Goal: Task Accomplishment & Management: Manage account settings

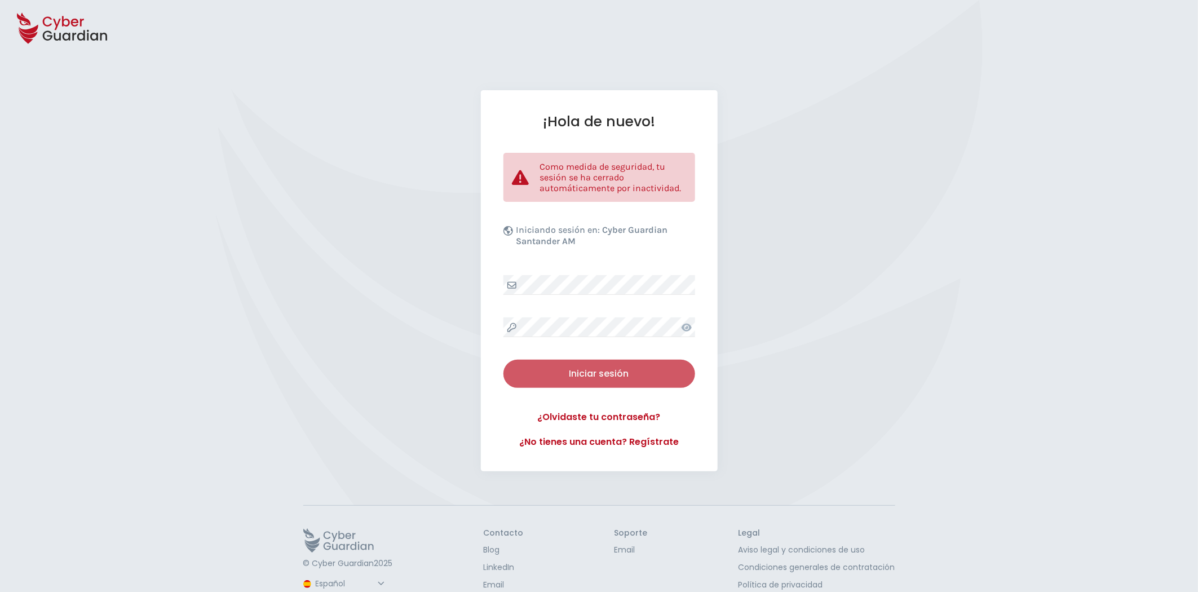
click at [616, 378] on div "Iniciar sesión" at bounding box center [599, 374] width 175 height 14
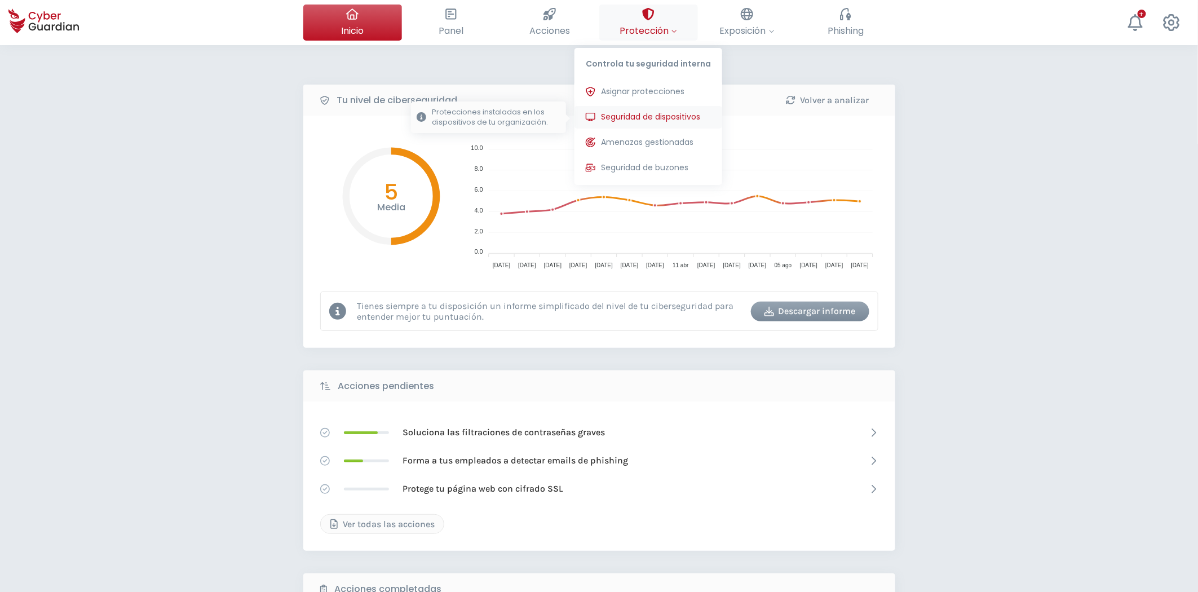
click at [667, 114] on span "Seguridad de dispositivos" at bounding box center [650, 117] width 99 height 12
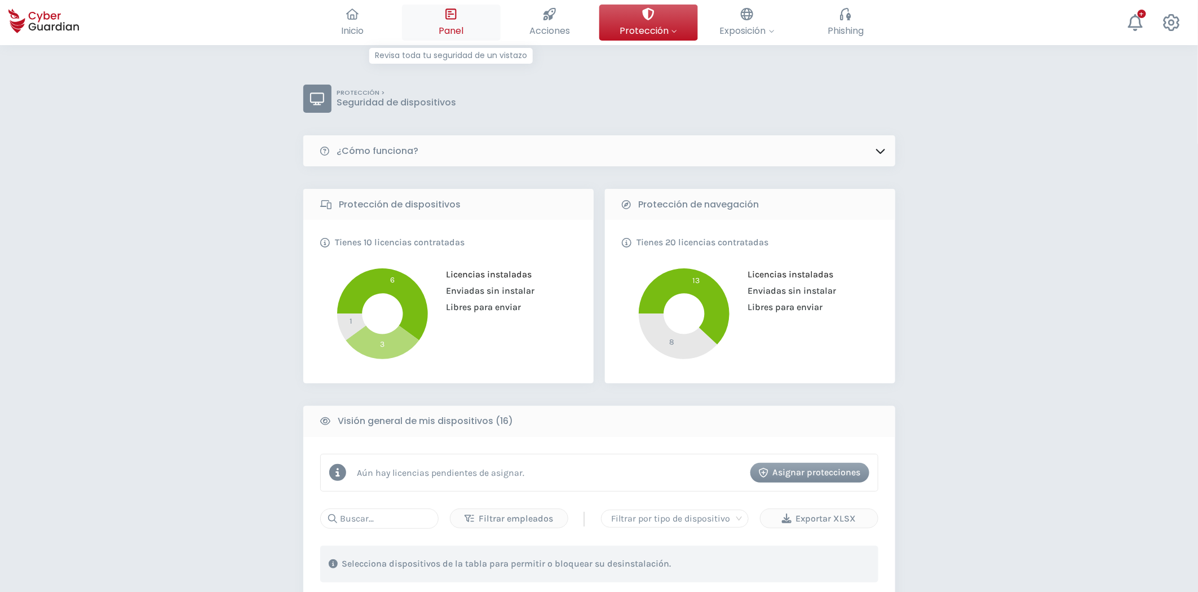
click at [453, 18] on icon at bounding box center [451, 14] width 12 height 12
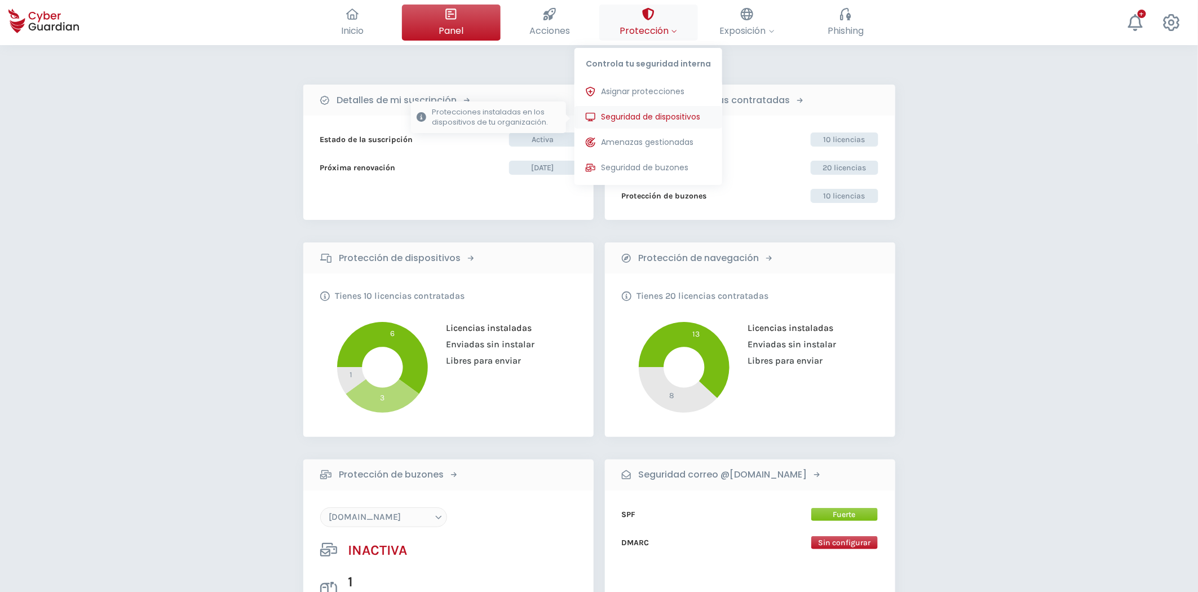
click at [661, 117] on span "Seguridad de dispositivos" at bounding box center [650, 117] width 99 height 12
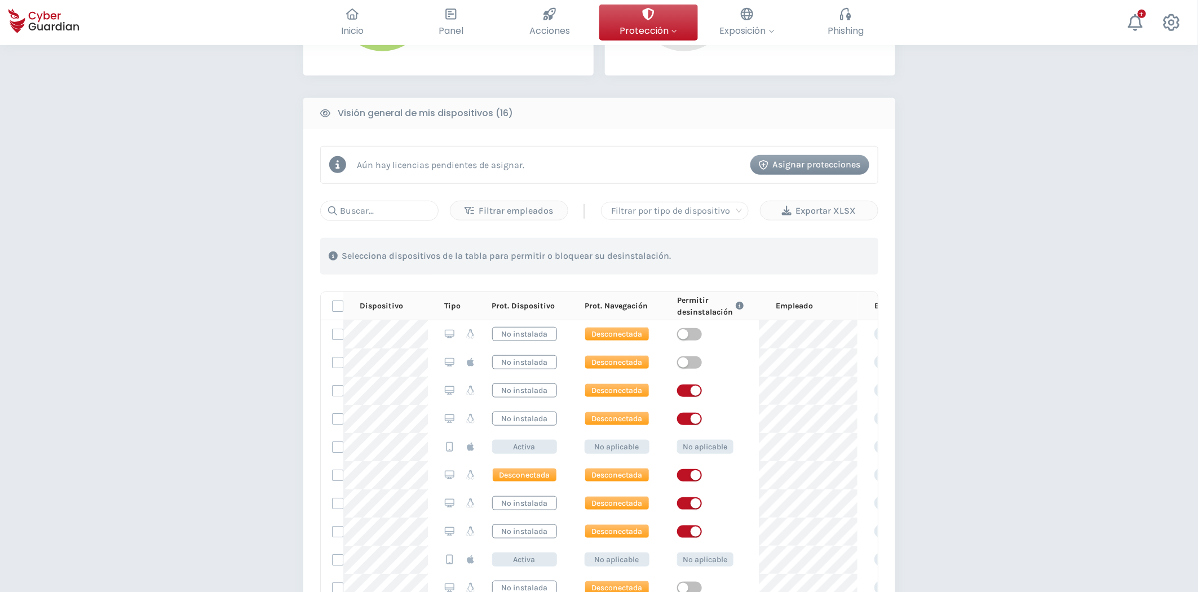
scroll to position [313, 0]
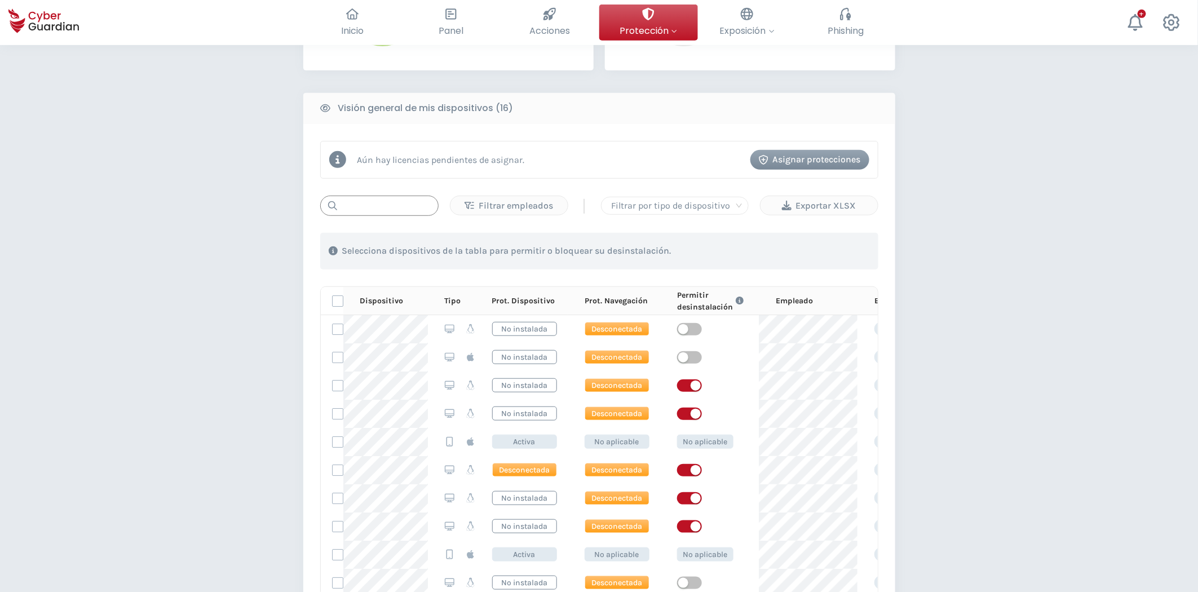
click at [370, 206] on input "text" at bounding box center [379, 206] width 118 height 20
paste input "9SVV9FC"
type input "9SVV9FC"
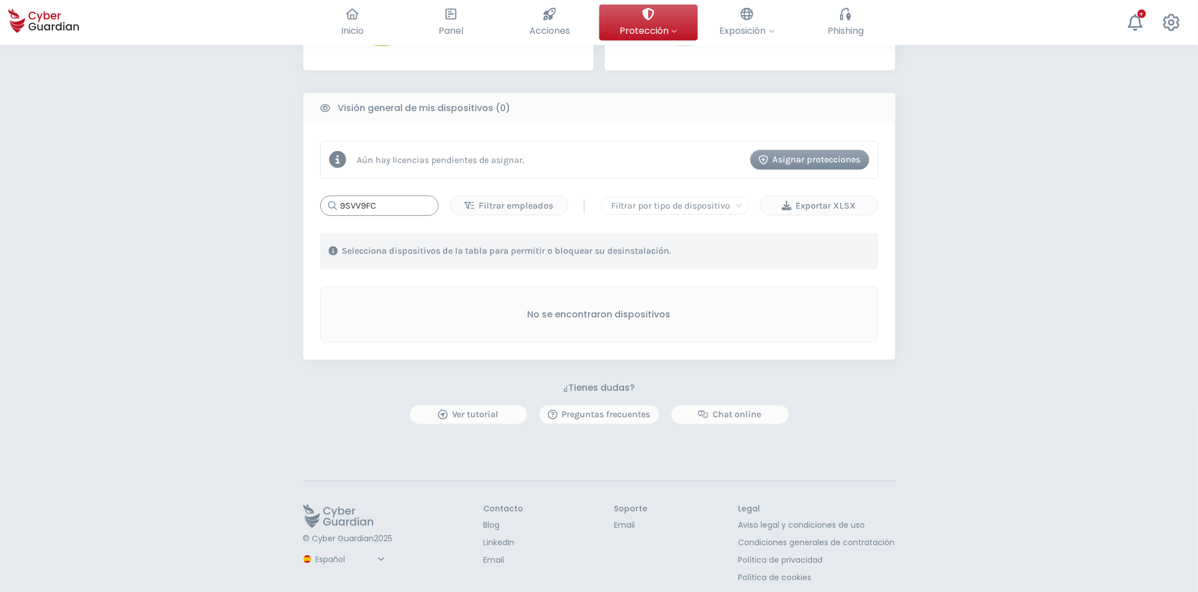
click at [391, 207] on input "9SVV9FC" at bounding box center [379, 206] width 118 height 20
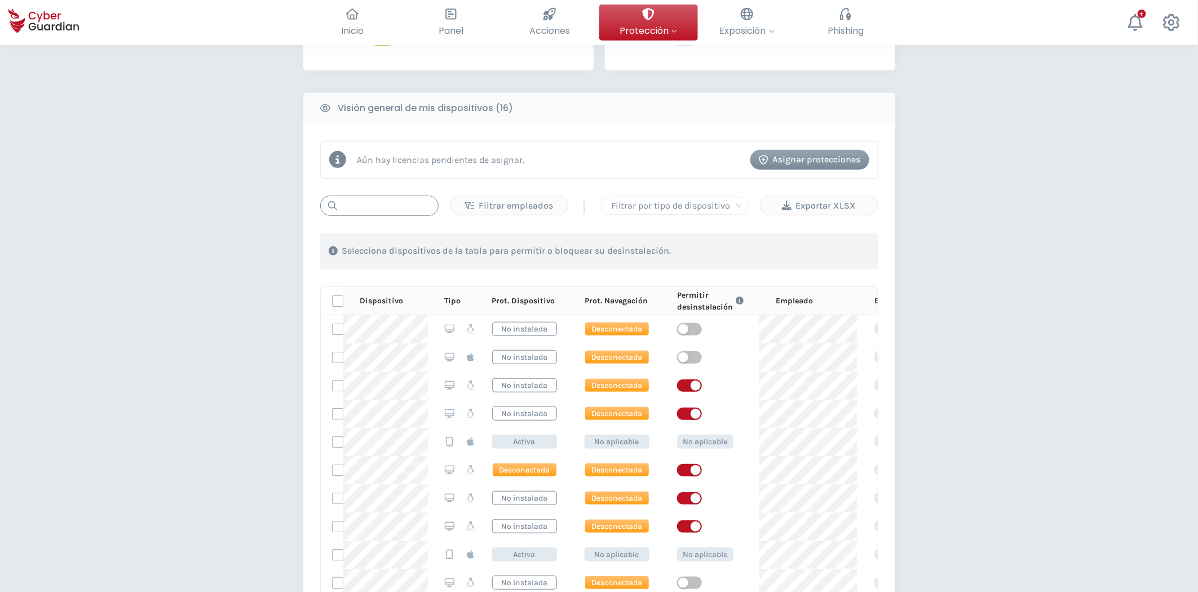
click at [396, 207] on input "text" at bounding box center [379, 206] width 118 height 20
paste input "W11"
type input "W11"
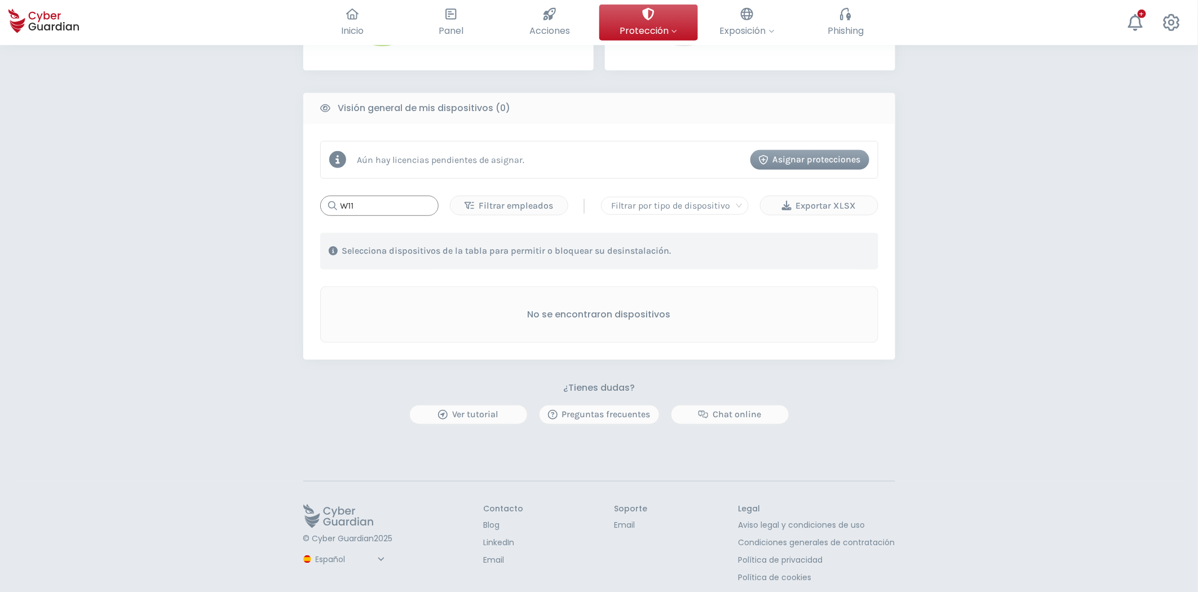
click at [387, 203] on input "W11" at bounding box center [379, 206] width 118 height 20
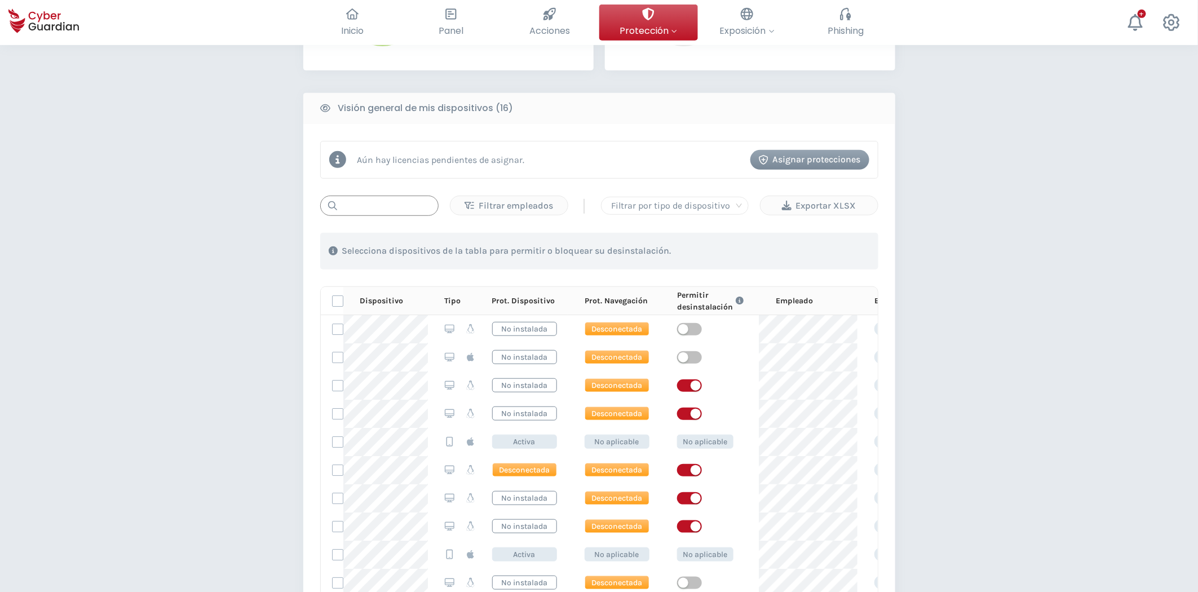
click at [385, 199] on input "text" at bounding box center [379, 206] width 118 height 20
paste input "2004"
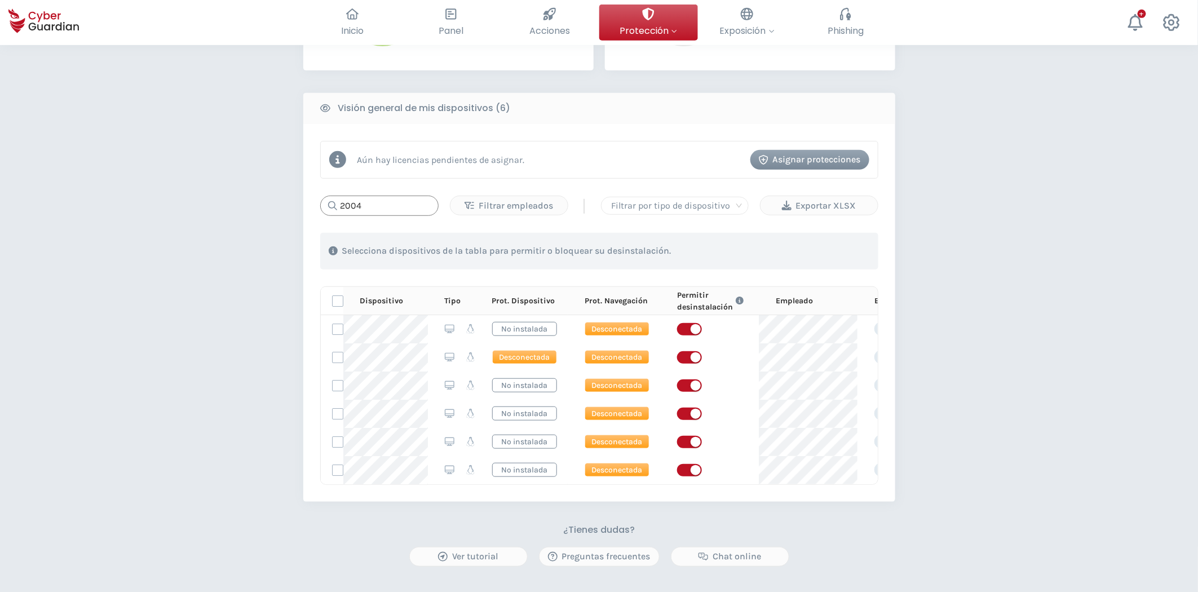
click at [382, 211] on input "2004" at bounding box center [379, 206] width 118 height 20
paste input "250508"
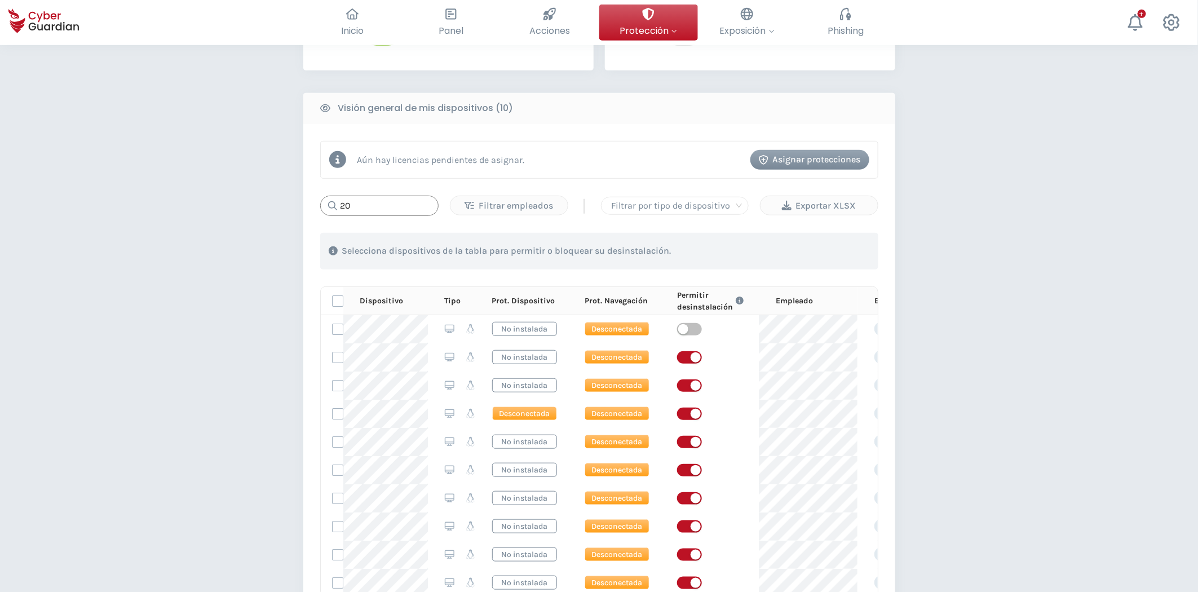
type input "2"
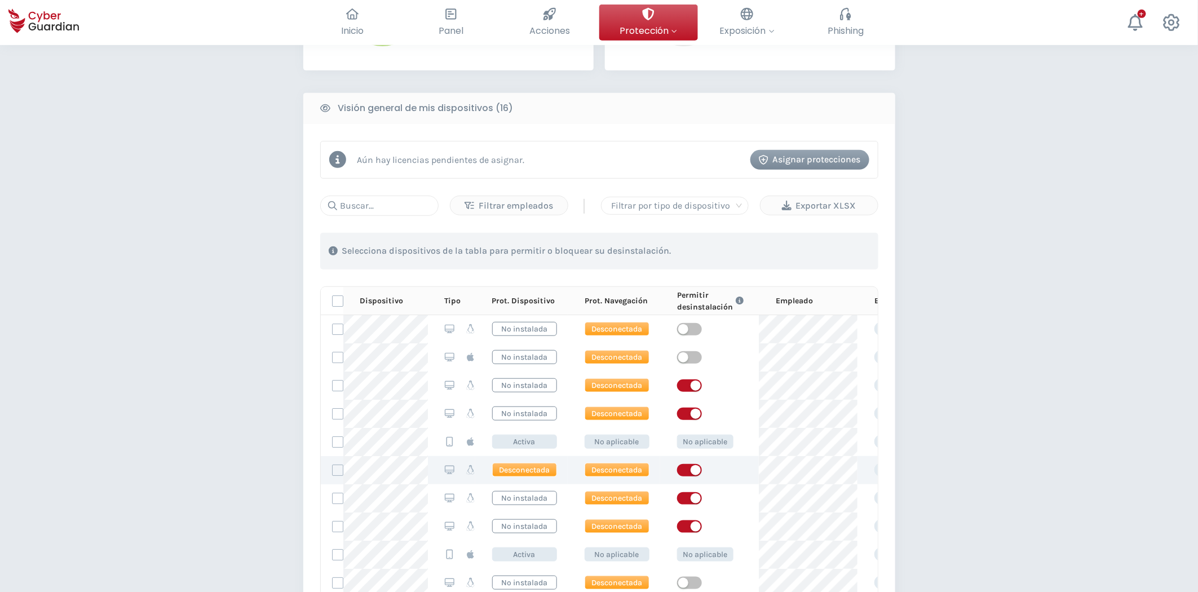
click at [686, 468] on span "button" at bounding box center [689, 470] width 25 height 12
click at [238, 356] on div "PROTECCIÓN > Seguridad de dispositivos ¿Cómo funciona? Protección de dispositiv…" at bounding box center [599, 293] width 1198 height 1123
click at [368, 198] on input "text" at bounding box center [379, 206] width 118 height 20
paste input "20250305-Ubuntu-2004"
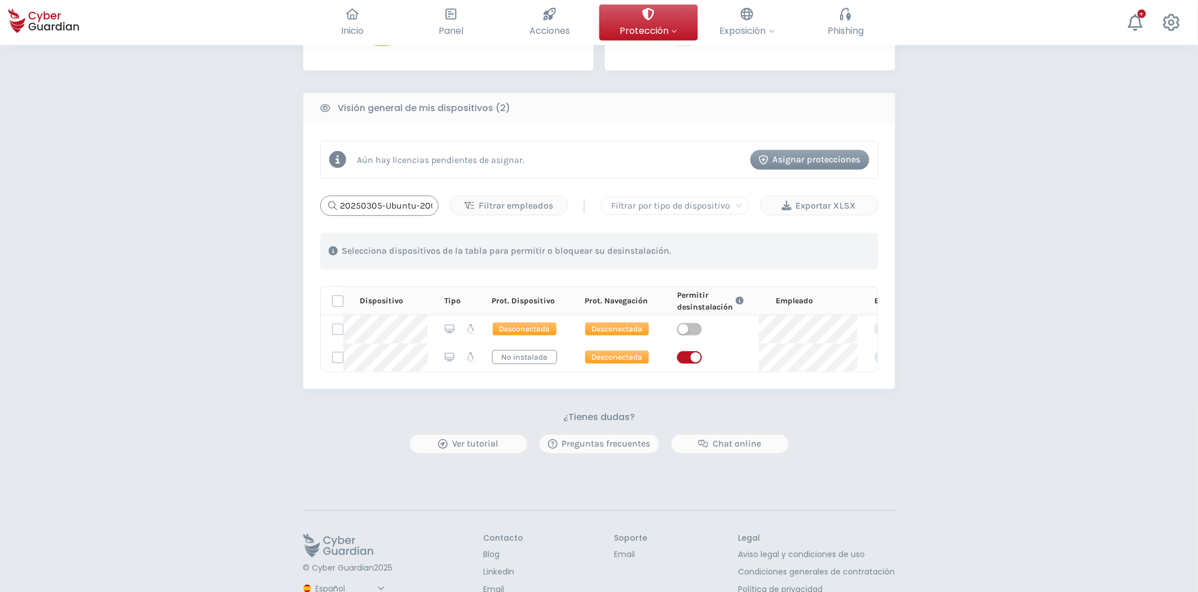
scroll to position [0, 8]
type input "20250305-Ubuntu-2004"
click at [686, 327] on div "button" at bounding box center [683, 329] width 10 height 10
click at [682, 358] on span "button" at bounding box center [689, 357] width 25 height 12
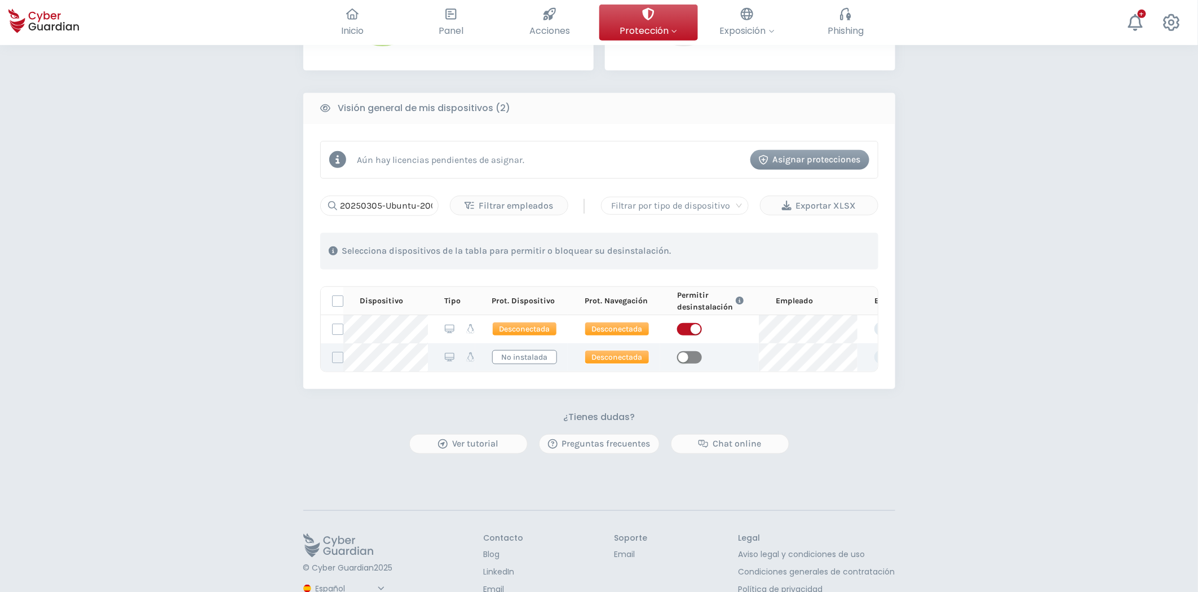
click at [689, 360] on span "button" at bounding box center [689, 357] width 25 height 12
click at [407, 207] on input "20250305-Ubuntu-2004" at bounding box center [379, 206] width 118 height 20
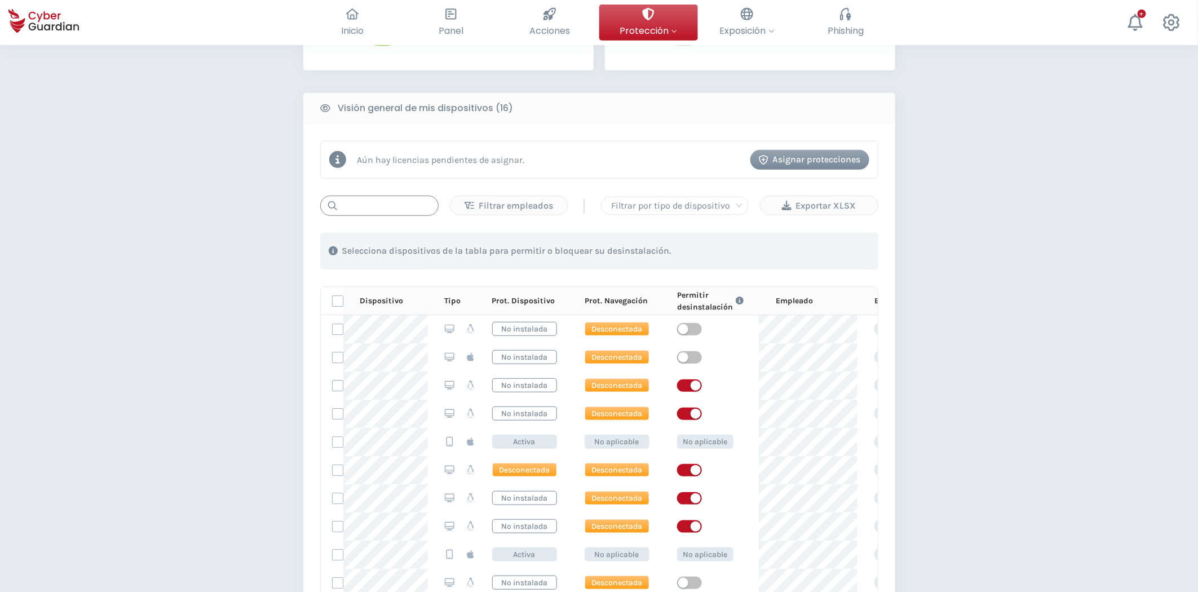
click at [343, 198] on input "text" at bounding box center [379, 206] width 118 height 20
paste input "20250411-Xubuntu-2204"
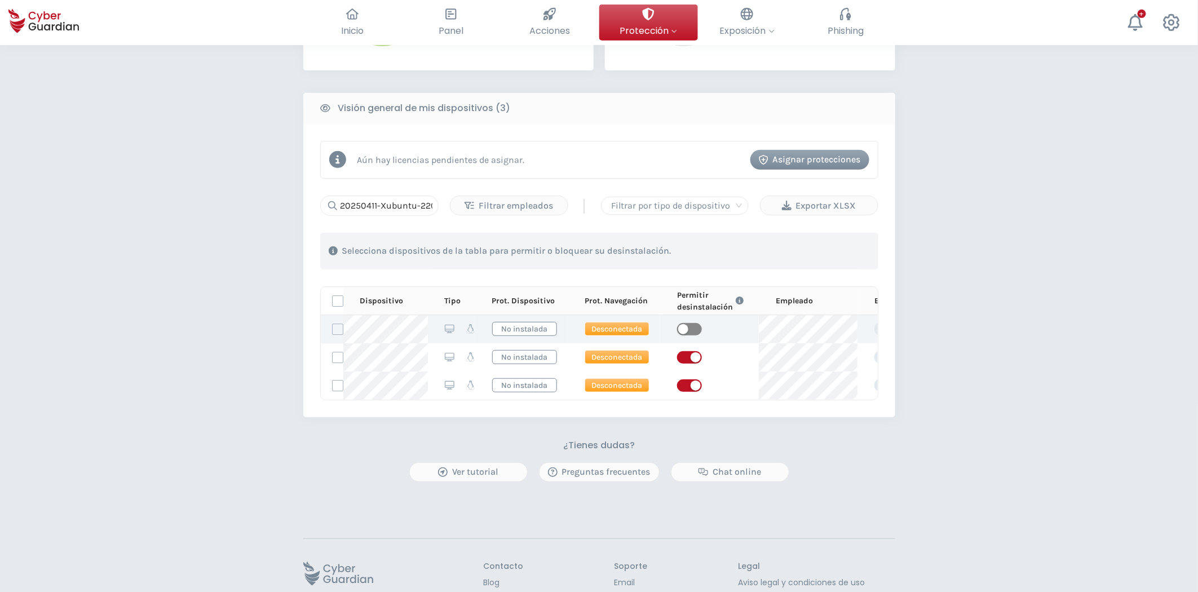
click at [693, 329] on span "button" at bounding box center [689, 329] width 25 height 12
click at [680, 329] on span "button" at bounding box center [689, 329] width 25 height 12
click at [383, 198] on input "20250411-Xubuntu-2204" at bounding box center [379, 206] width 118 height 20
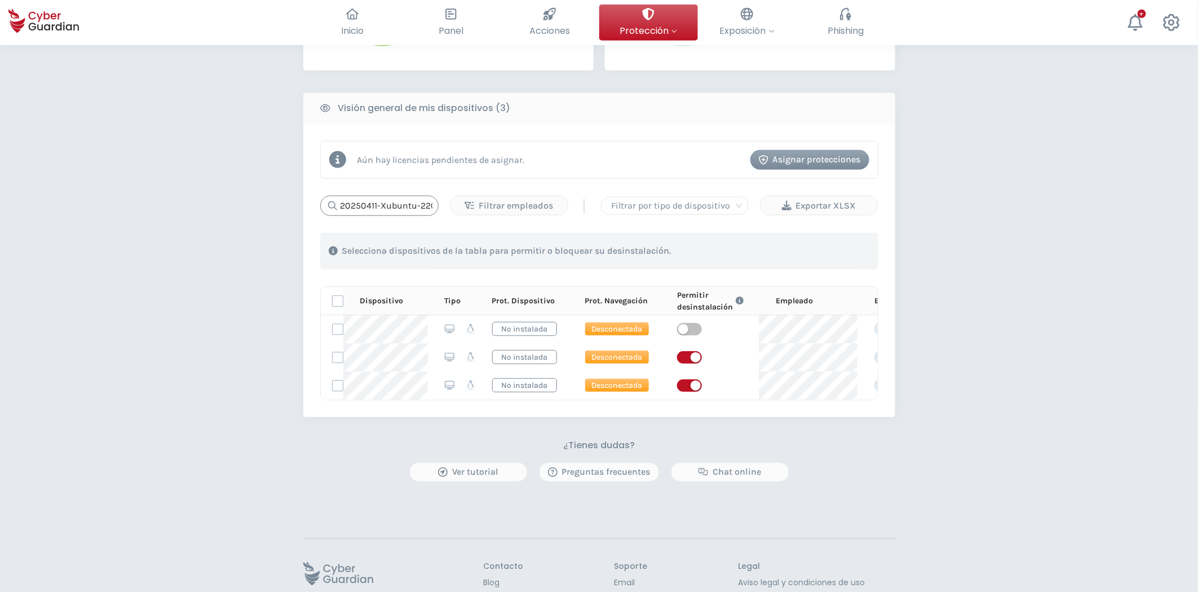
paste input "305"
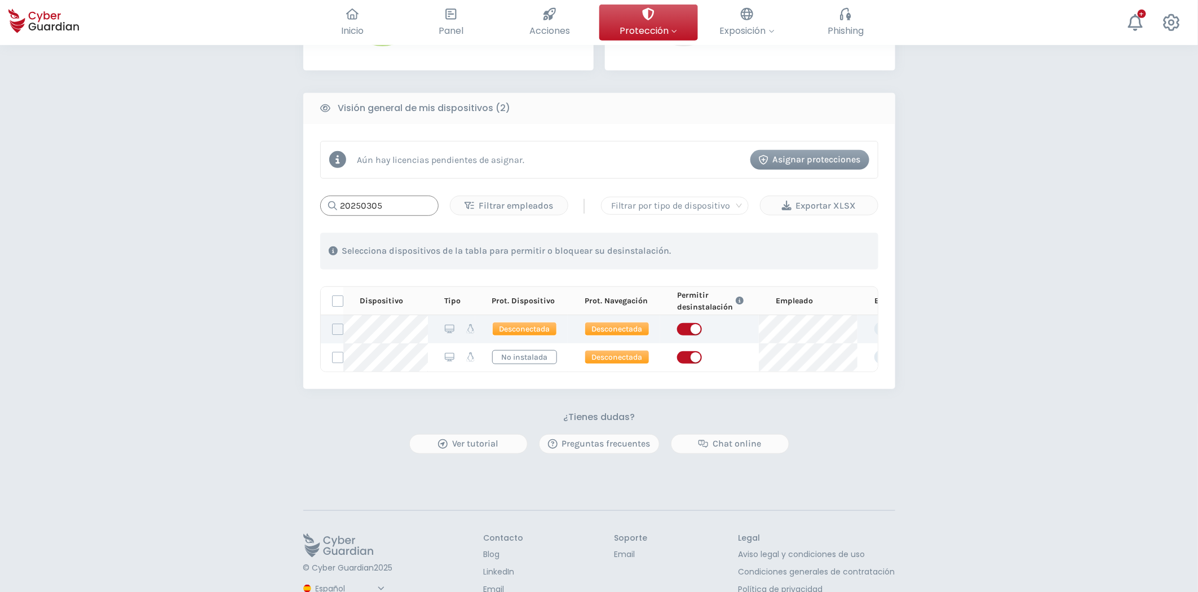
type input "20250305"
click at [681, 329] on span "button" at bounding box center [689, 329] width 25 height 12
click at [682, 359] on span "button" at bounding box center [689, 357] width 25 height 12
click at [832, 38] on button "Phishing Entrena a tus empleados para detectar y evitar los correos de phishing" at bounding box center [845, 23] width 99 height 36
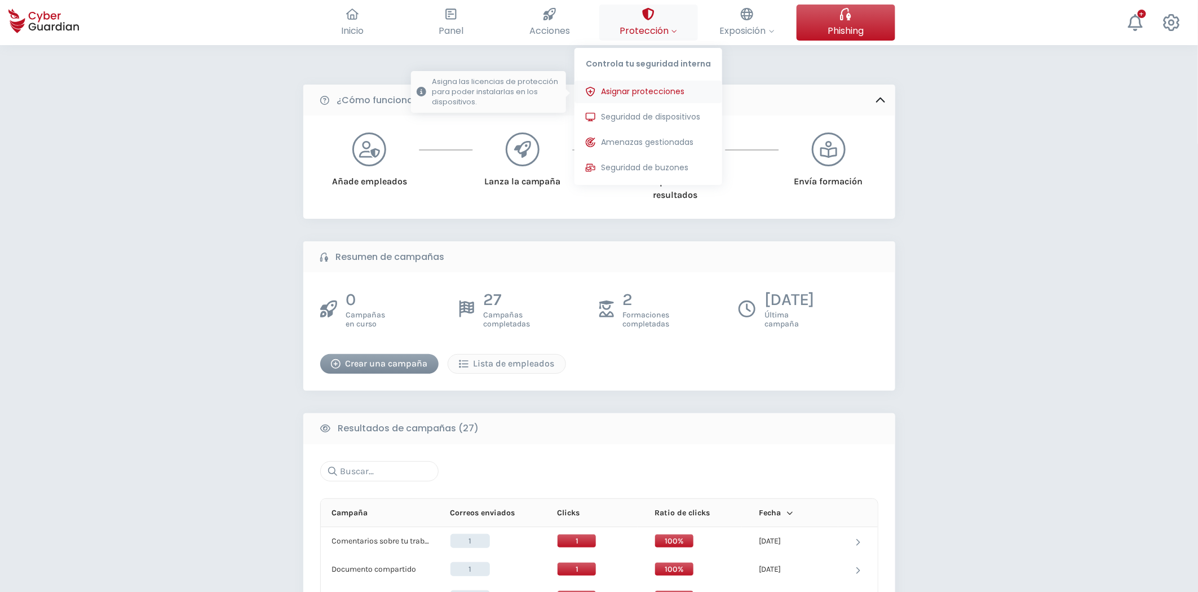
click at [651, 92] on span "Asignar protecciones" at bounding box center [642, 92] width 83 height 12
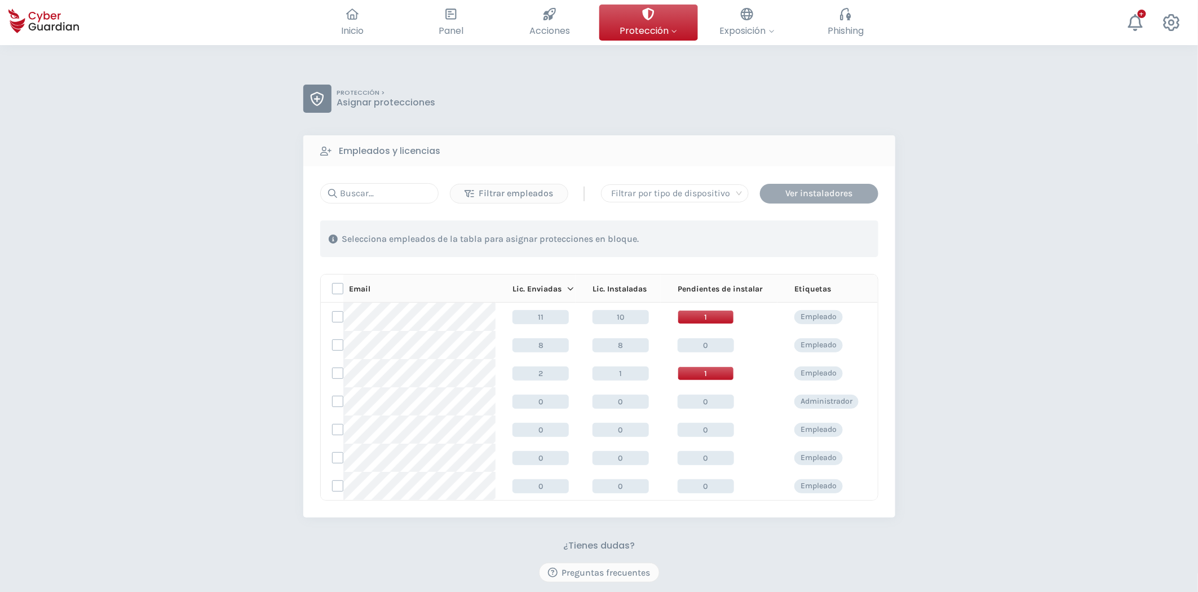
click at [822, 198] on div "Ver instaladores" at bounding box center [818, 194] width 101 height 14
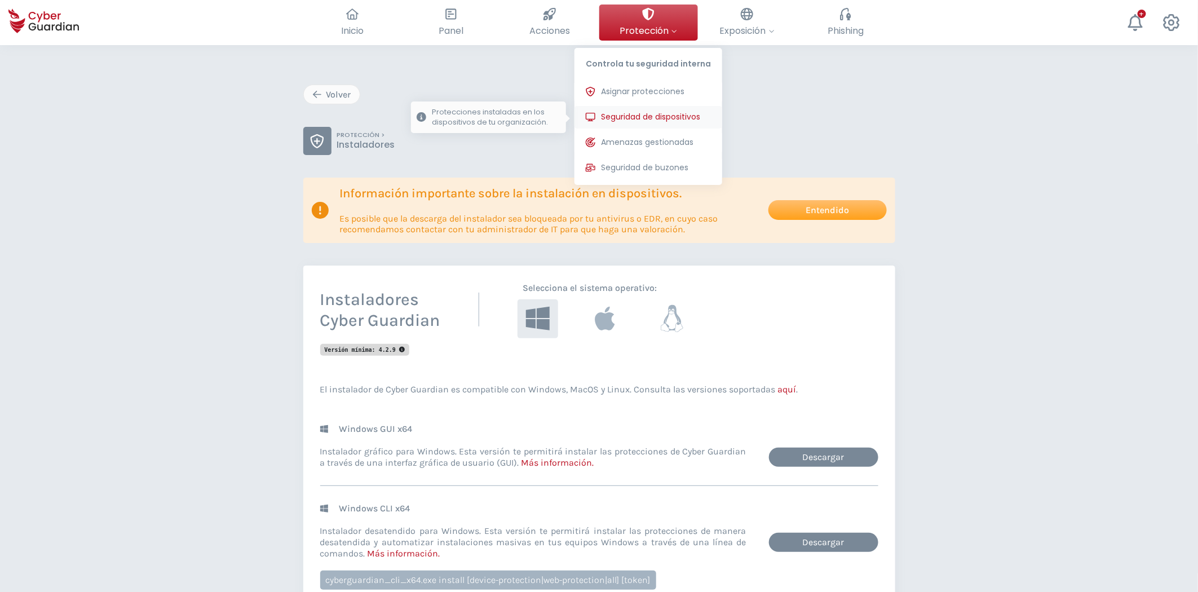
click at [658, 107] on button "Seguridad de dispositivos Protecciones instaladas en los dispositivos de tu org…" at bounding box center [648, 117] width 148 height 23
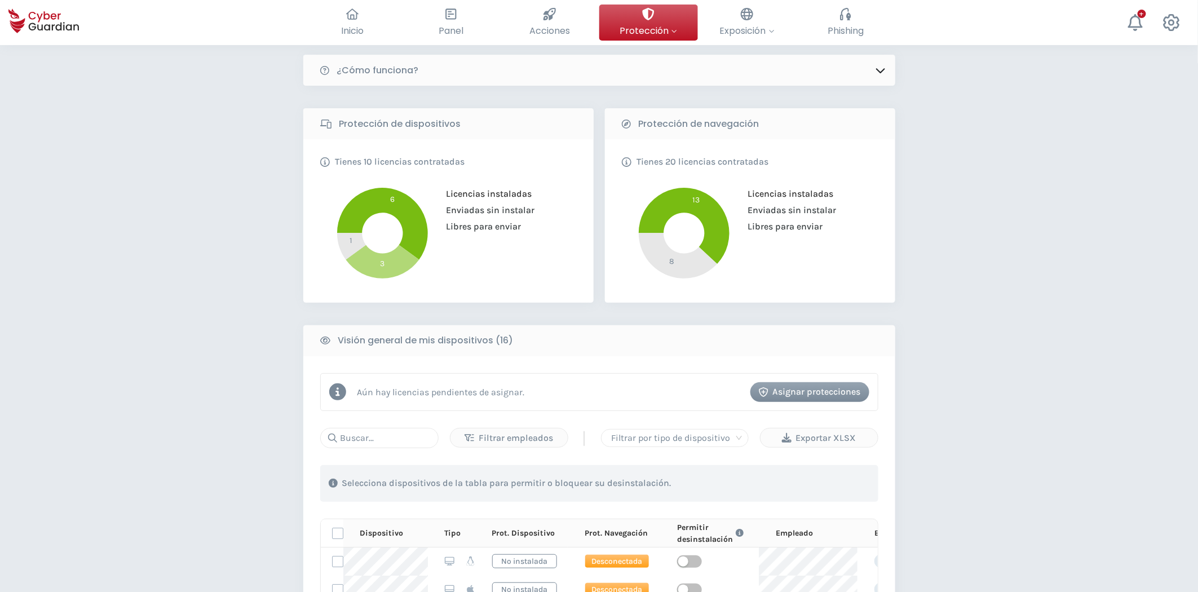
scroll to position [63, 0]
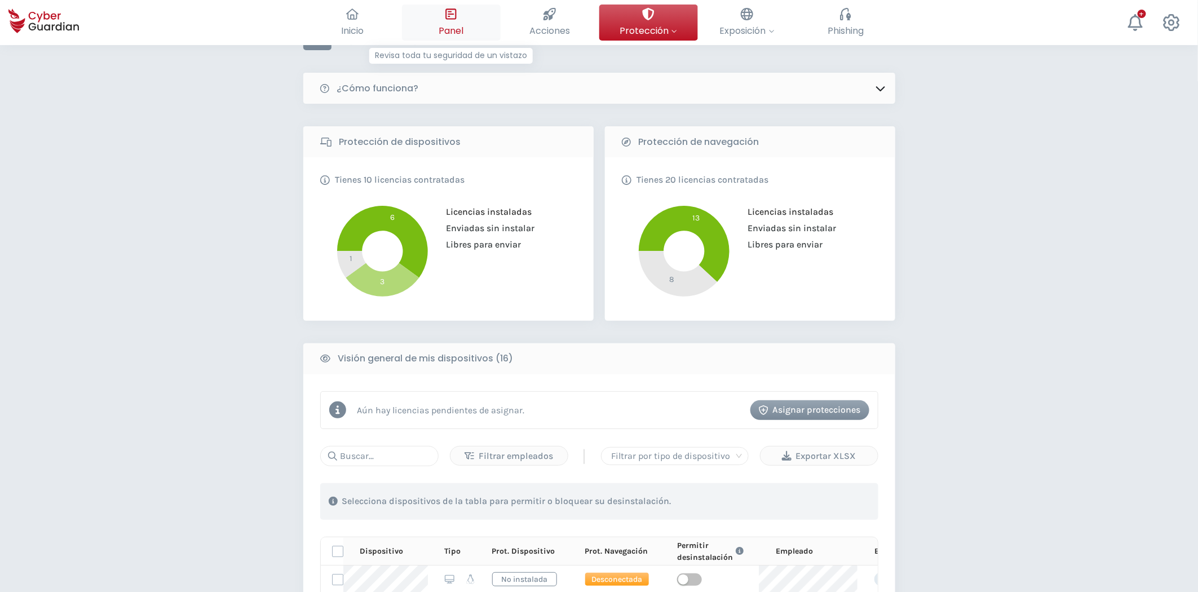
click at [454, 9] on icon at bounding box center [450, 13] width 11 height 11
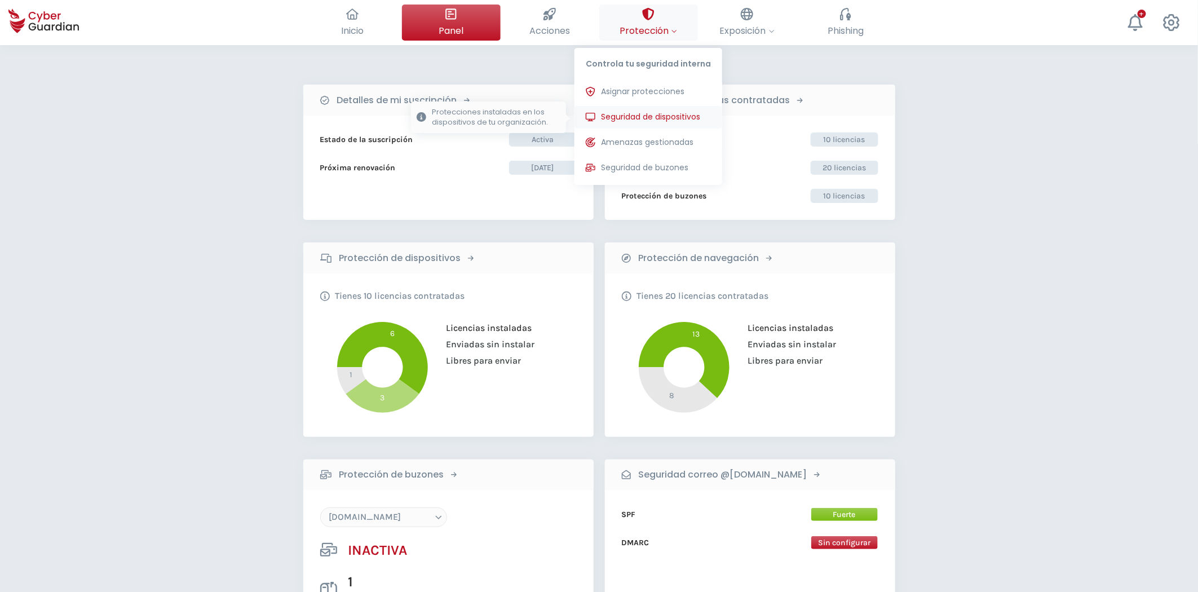
click at [658, 116] on span "Seguridad de dispositivos" at bounding box center [650, 117] width 99 height 12
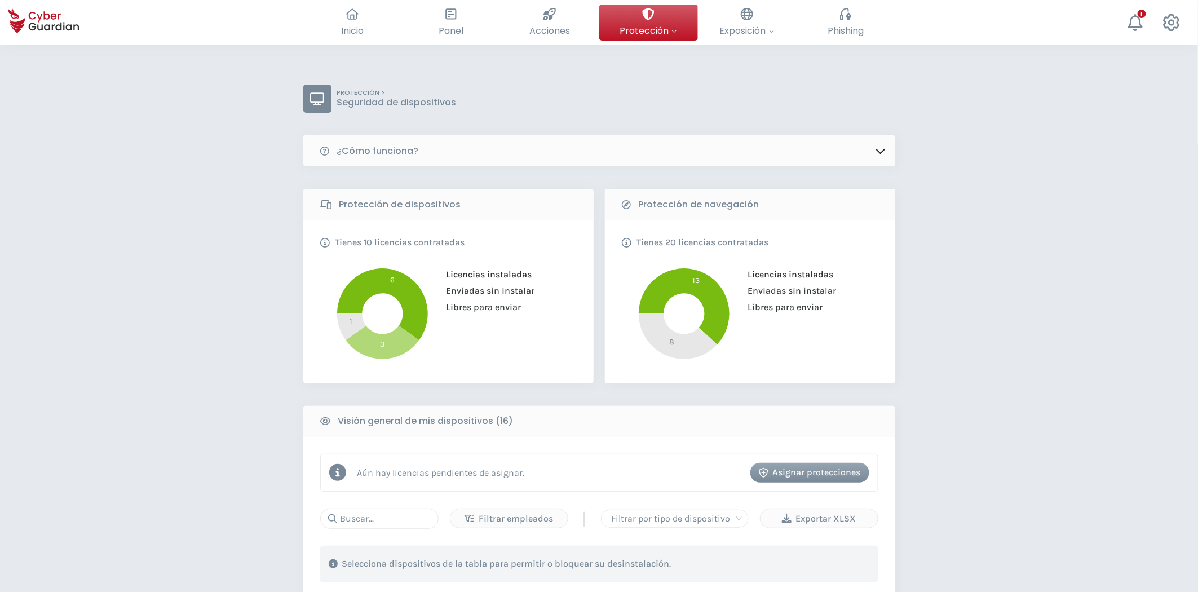
click at [818, 468] on div "Asignar protecciones" at bounding box center [810, 472] width 102 height 14
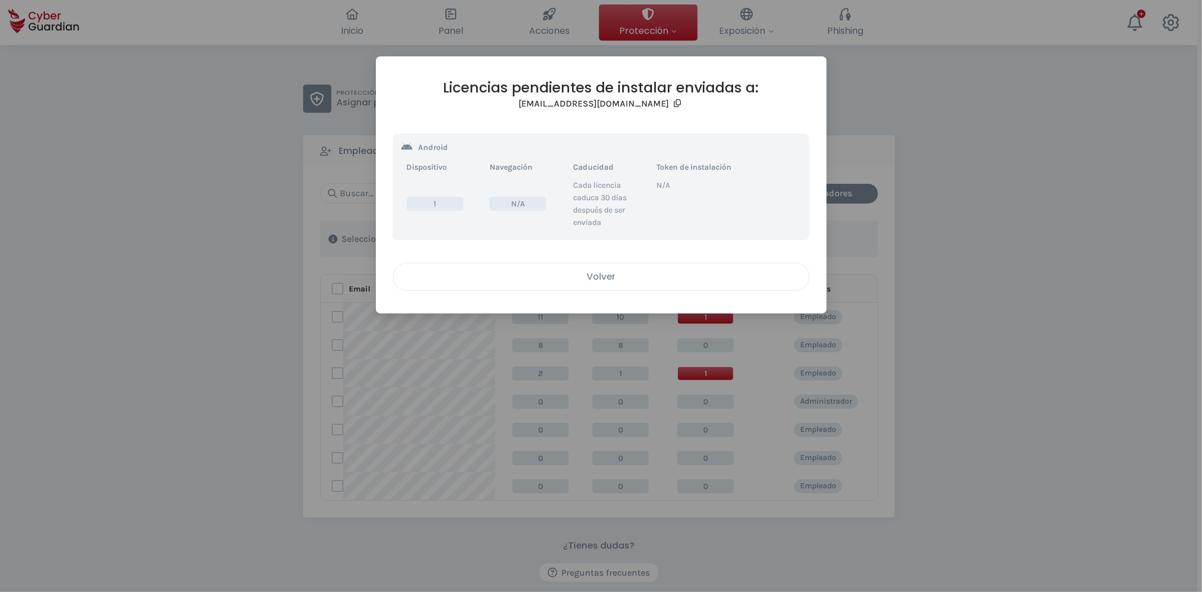
click at [564, 270] on button "Volver" at bounding box center [601, 277] width 417 height 28
click at [520, 274] on div "Volver" at bounding box center [601, 276] width 399 height 14
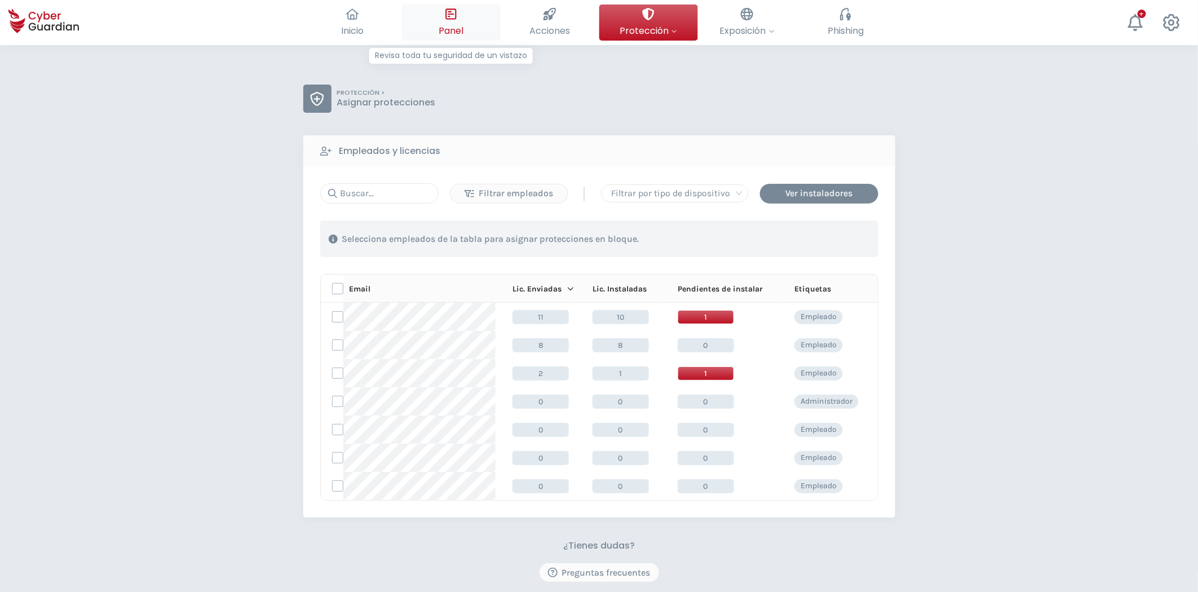
click at [463, 21] on button "Panel Revisa toda tu seguridad de un vistazo" at bounding box center [451, 23] width 99 height 36
